Goal: Find specific page/section: Find specific page/section

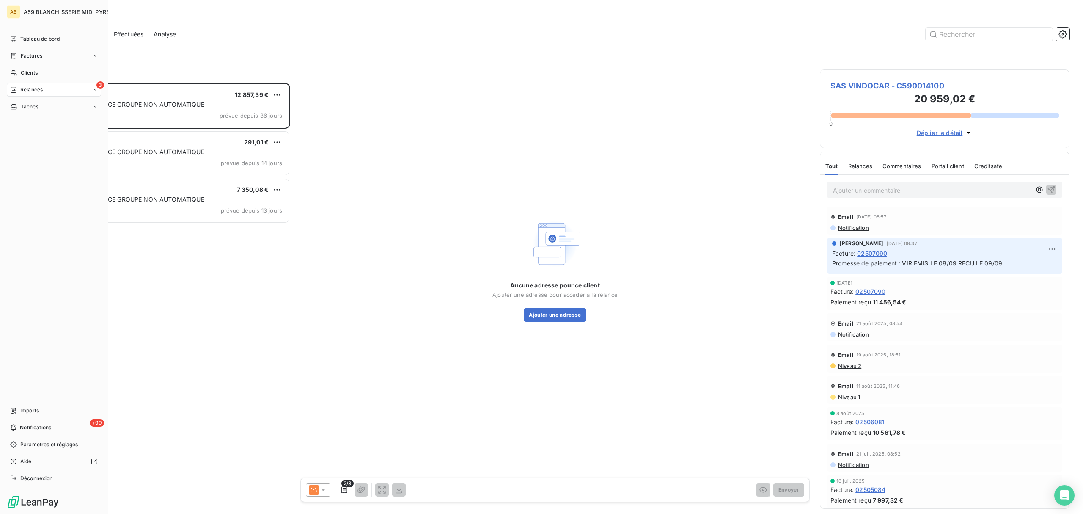
scroll to position [422, 241]
click at [27, 73] on span "Clients" at bounding box center [29, 73] width 17 height 8
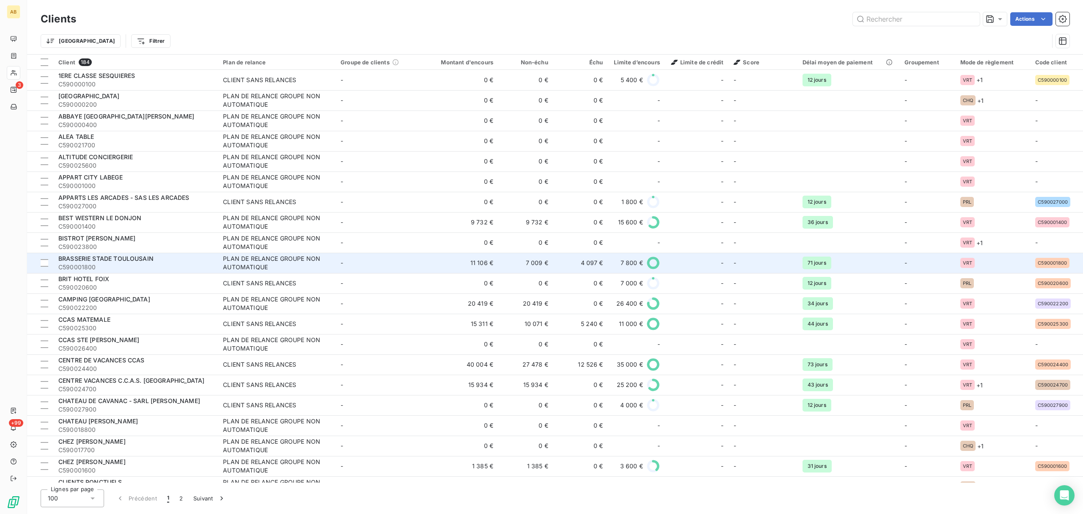
click at [109, 260] on span "BRASSERIE STADE TOULOUSAIN" at bounding box center [105, 258] width 95 height 7
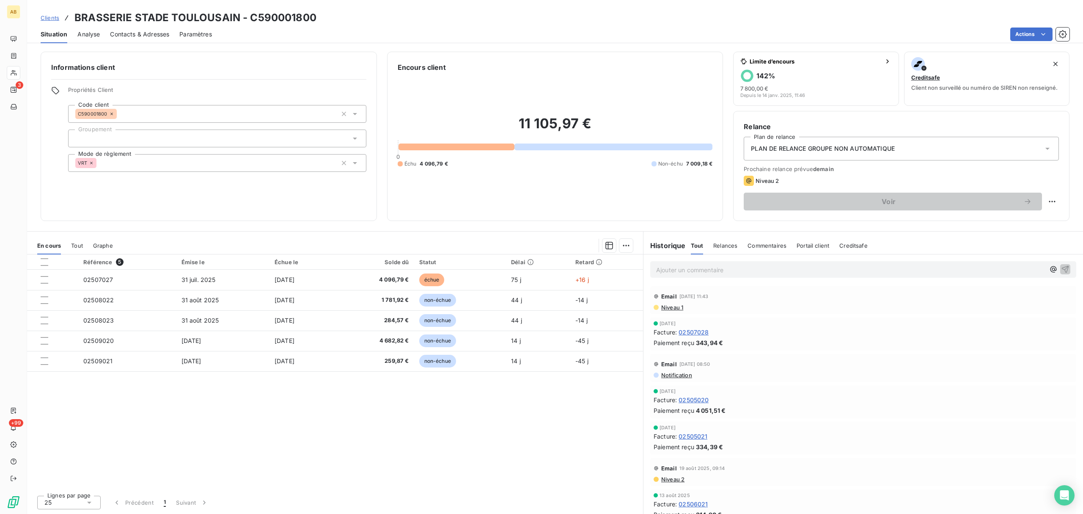
click at [131, 36] on span "Contacts & Adresses" at bounding box center [139, 34] width 59 height 8
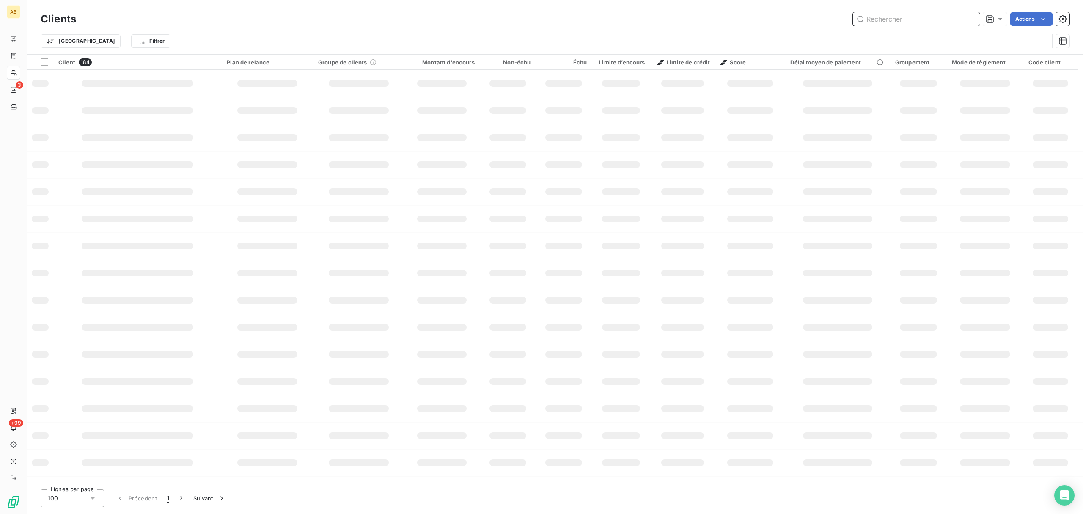
click at [880, 19] on input "text" at bounding box center [916, 19] width 127 height 14
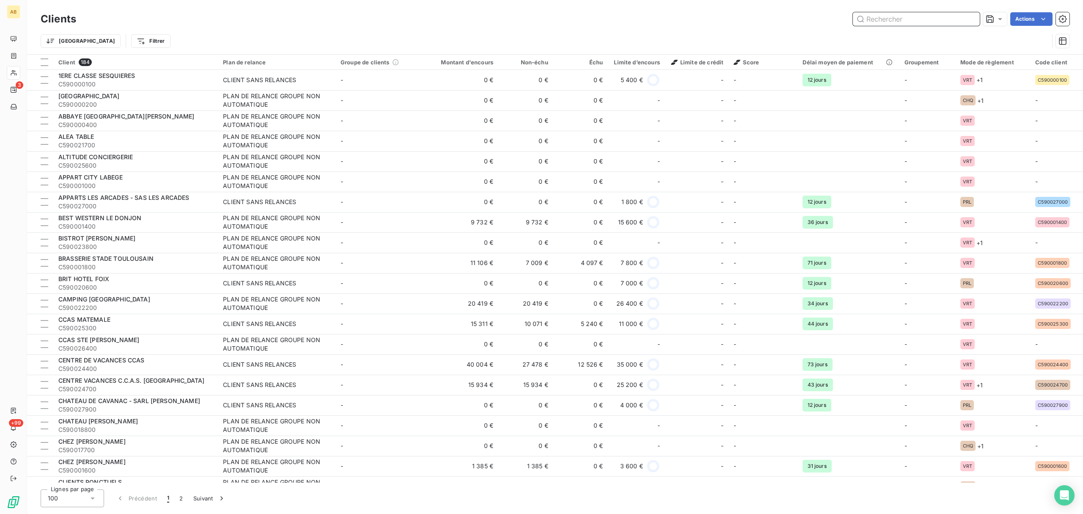
click at [896, 22] on input "text" at bounding box center [916, 19] width 127 height 14
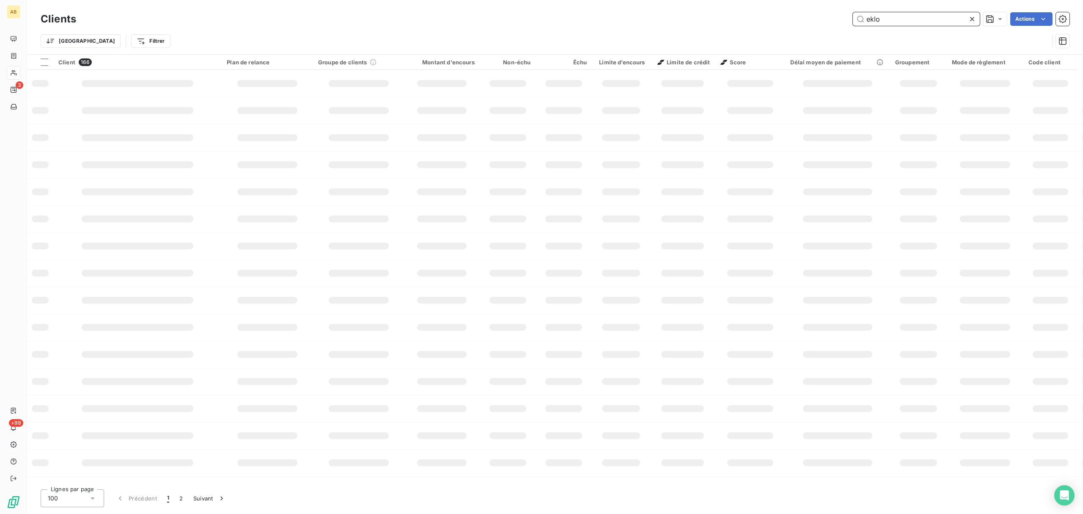
type input "eklo"
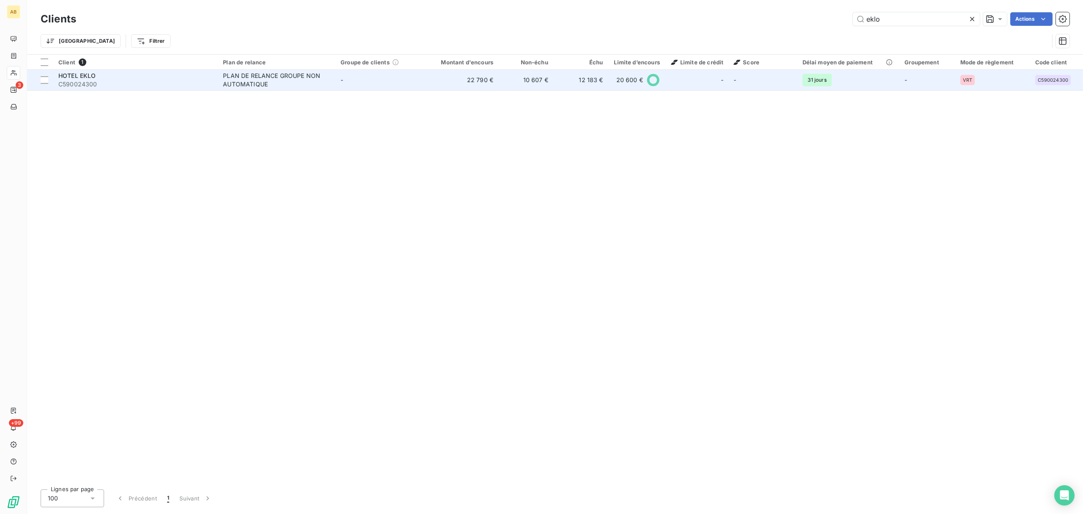
click at [90, 74] on span "HOTEL EKLO" at bounding box center [77, 75] width 38 height 7
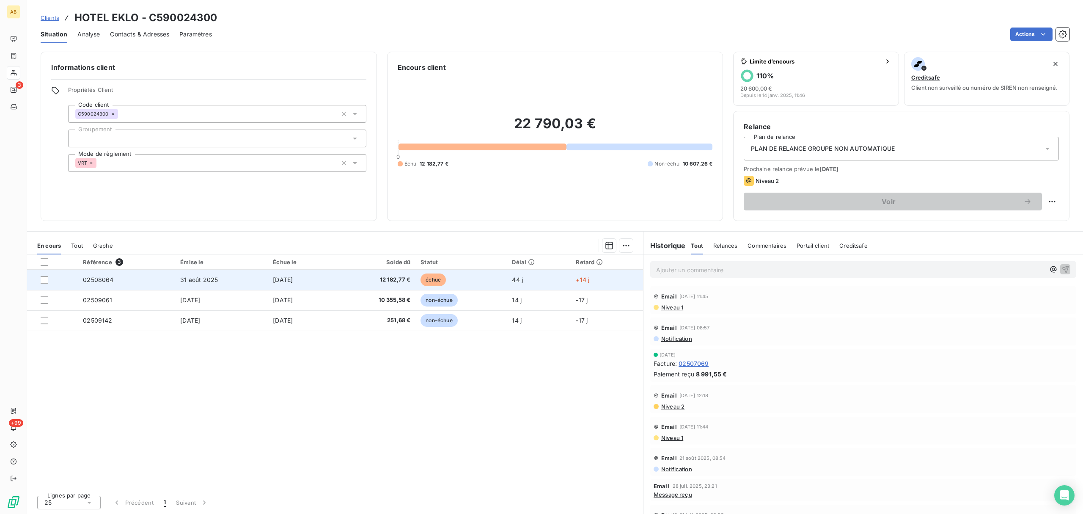
click at [276, 283] on span "[DATE]" at bounding box center [283, 279] width 20 height 7
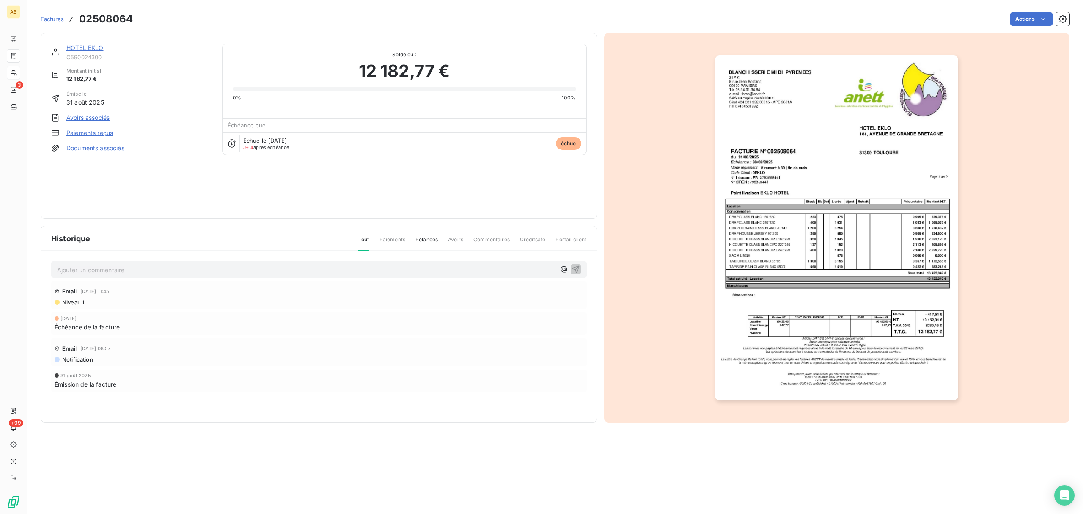
click at [71, 300] on span "Niveau 1" at bounding box center [72, 302] width 23 height 7
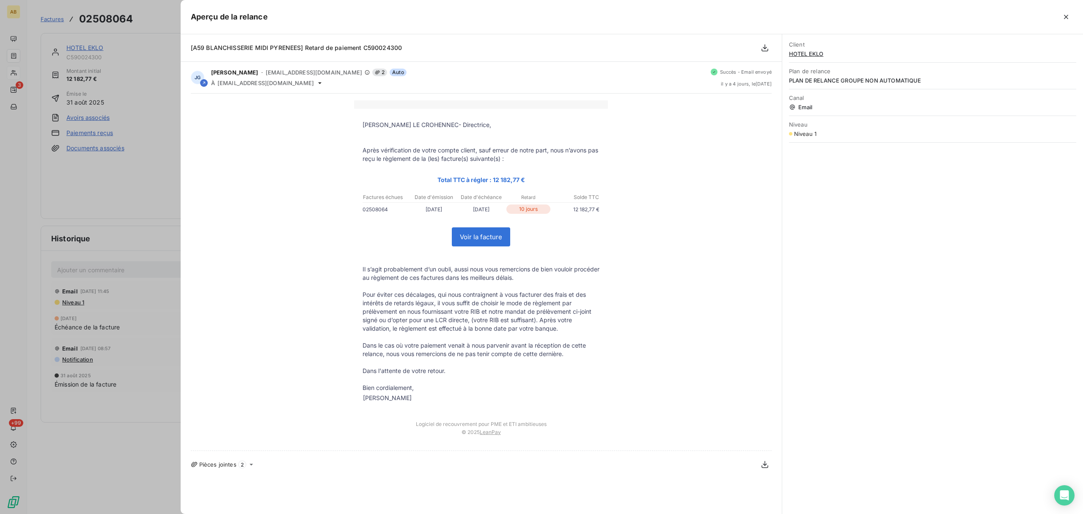
click at [69, 36] on div at bounding box center [541, 257] width 1083 height 514
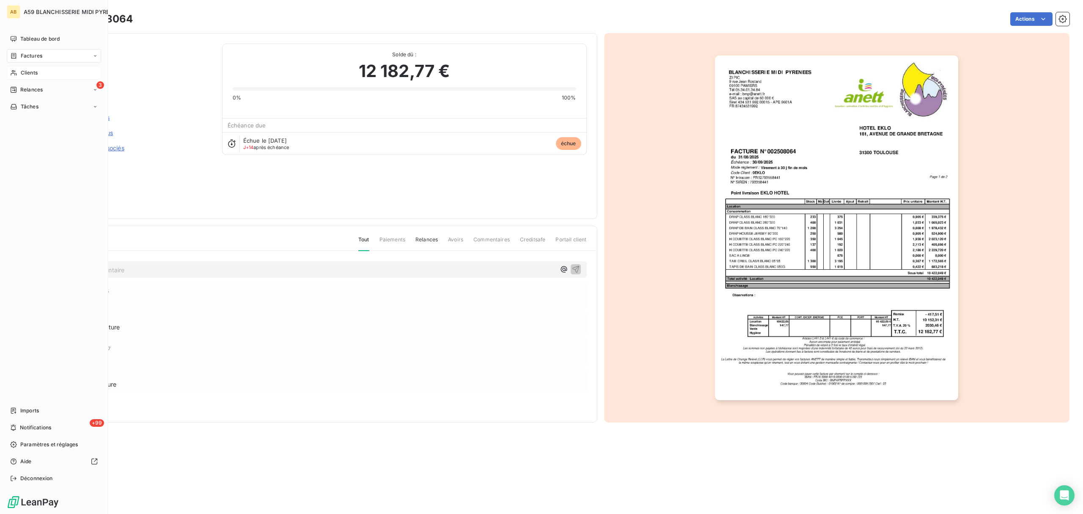
click at [35, 69] on span "Clients" at bounding box center [29, 73] width 17 height 8
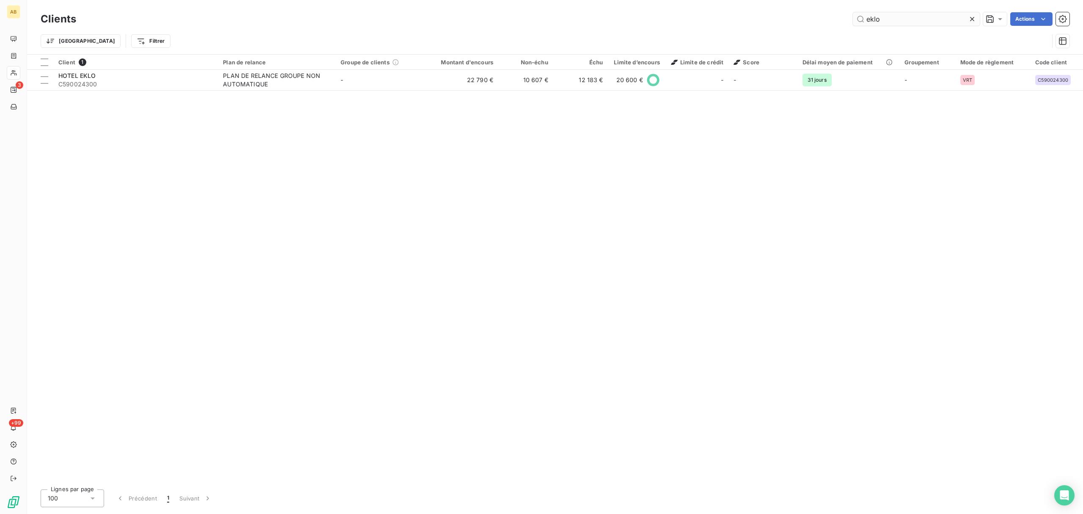
click at [886, 24] on input "eklo" at bounding box center [916, 19] width 127 height 14
drag, startPoint x: 882, startPoint y: 17, endPoint x: 798, endPoint y: 13, distance: 84.3
click at [798, 13] on div "eklo Actions" at bounding box center [577, 19] width 983 height 14
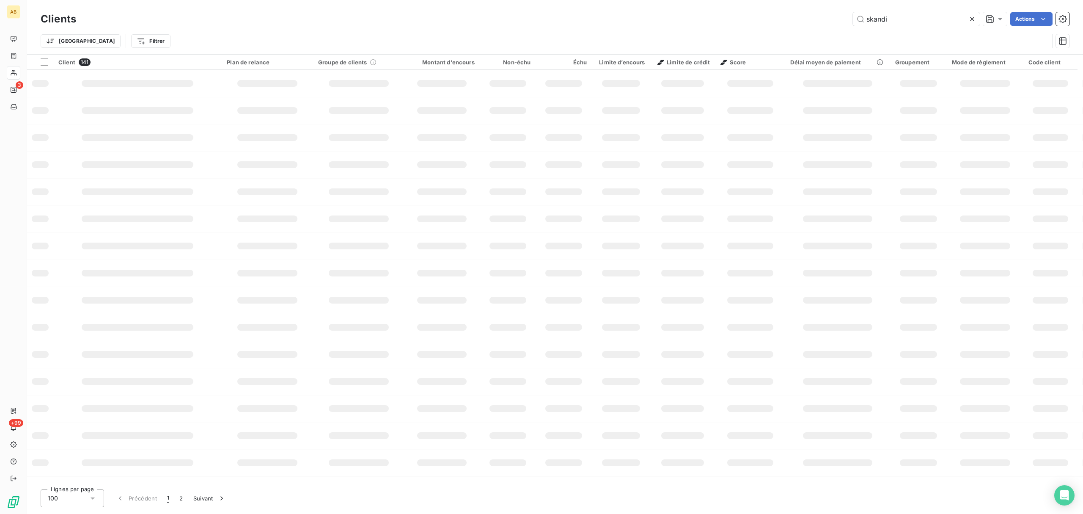
type input "skandi"
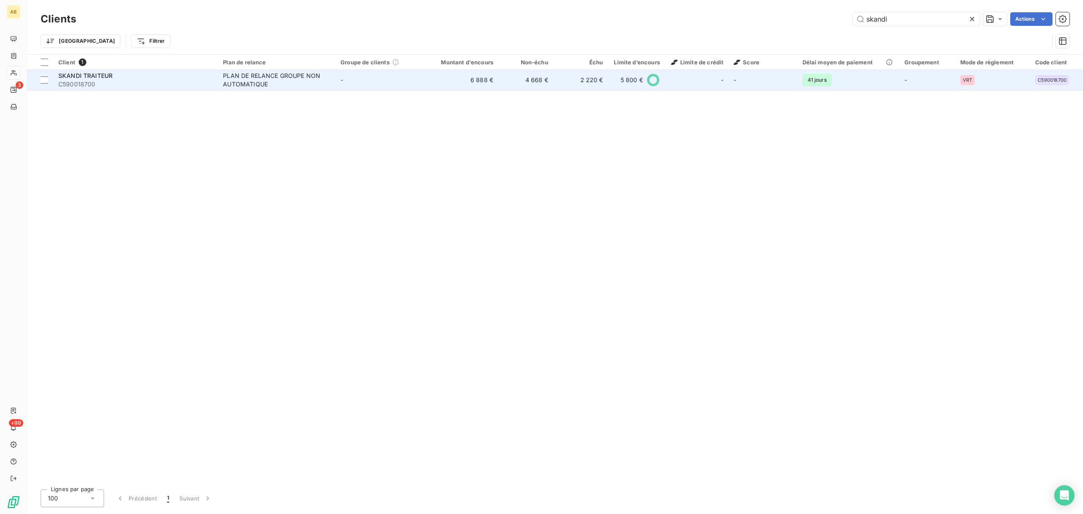
click at [111, 80] on span "C590018700" at bounding box center [135, 84] width 154 height 8
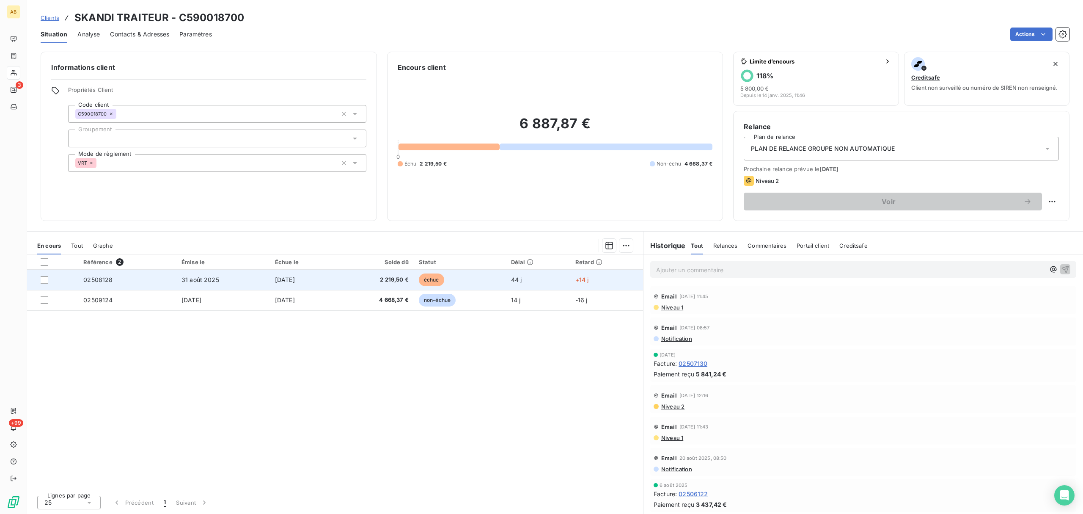
click at [276, 280] on span "[DATE]" at bounding box center [285, 279] width 20 height 7
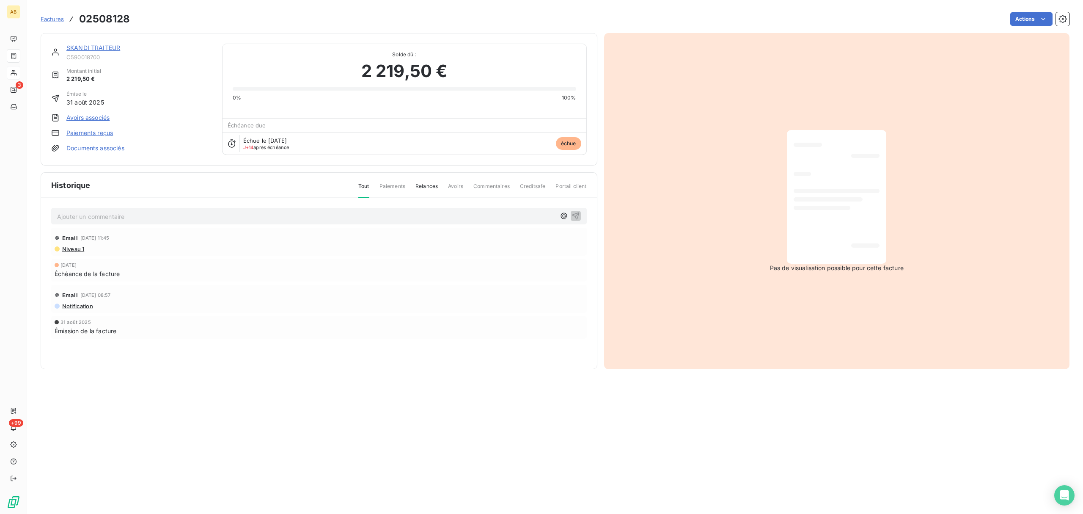
click at [71, 250] on span "Niveau 1" at bounding box center [72, 248] width 23 height 7
